Goal: Information Seeking & Learning: Learn about a topic

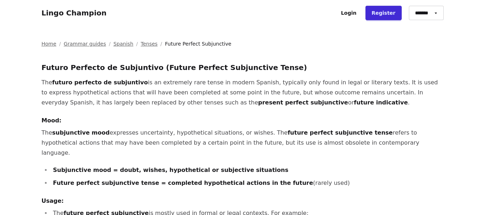
click at [141, 43] on link "Tenses" at bounding box center [149, 43] width 17 height 7
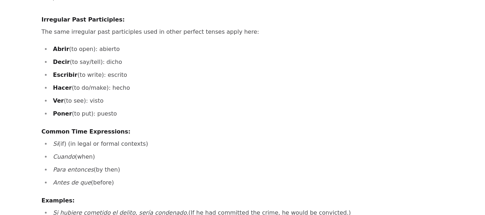
scroll to position [509, 0]
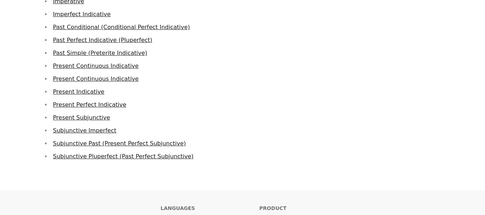
scroll to position [170, 0]
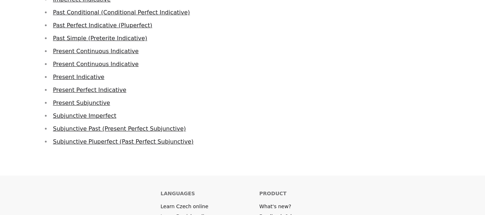
click at [110, 142] on link "Subjunctive Pluperfect (Past Perfect Subjunctive)" at bounding box center [123, 141] width 141 height 7
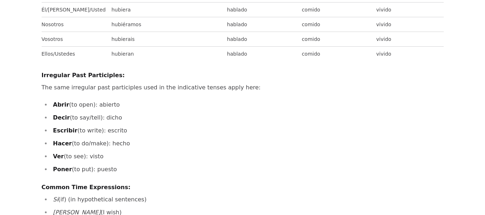
scroll to position [451, 0]
